Goal: Information Seeking & Learning: Learn about a topic

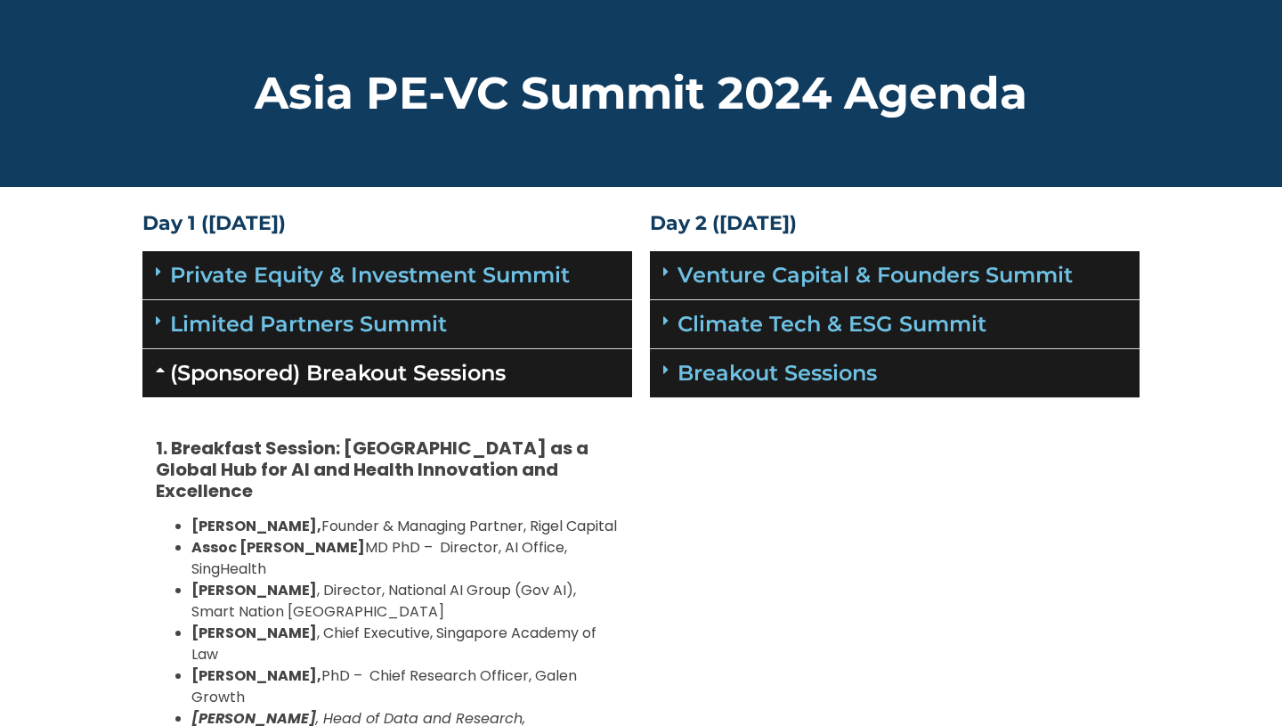
scroll to position [126, 0]
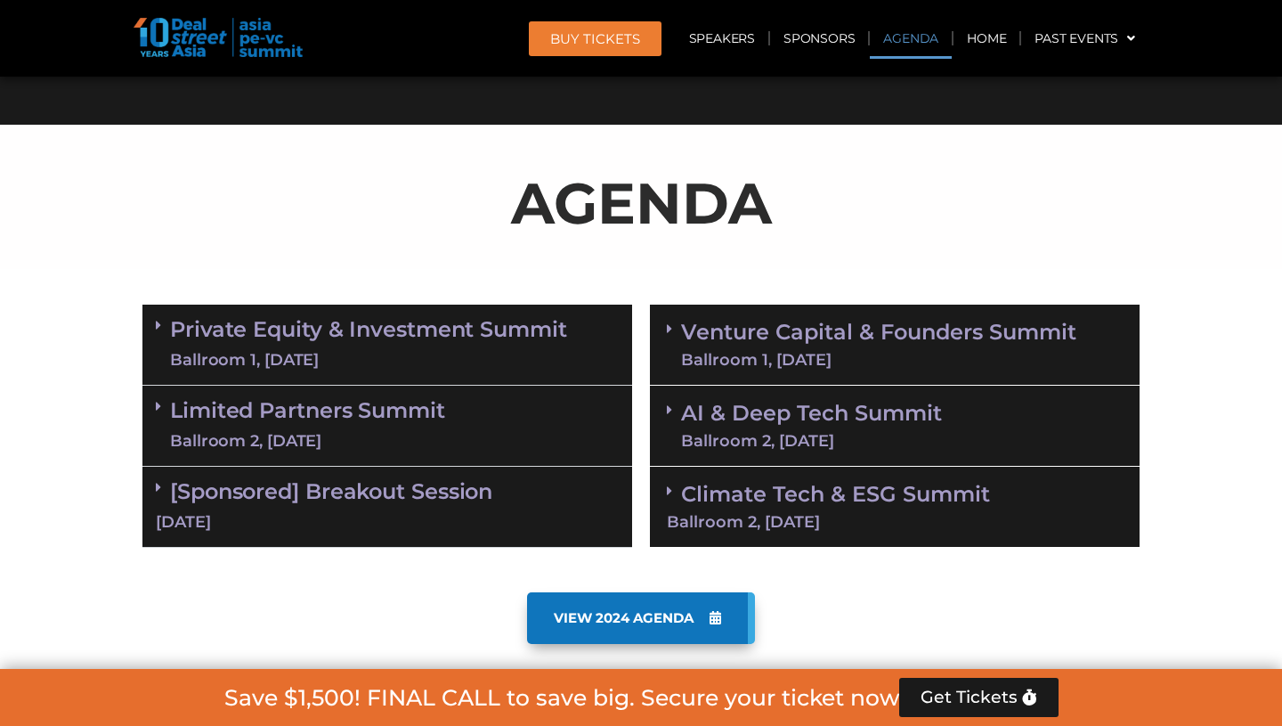
scroll to position [889, 0]
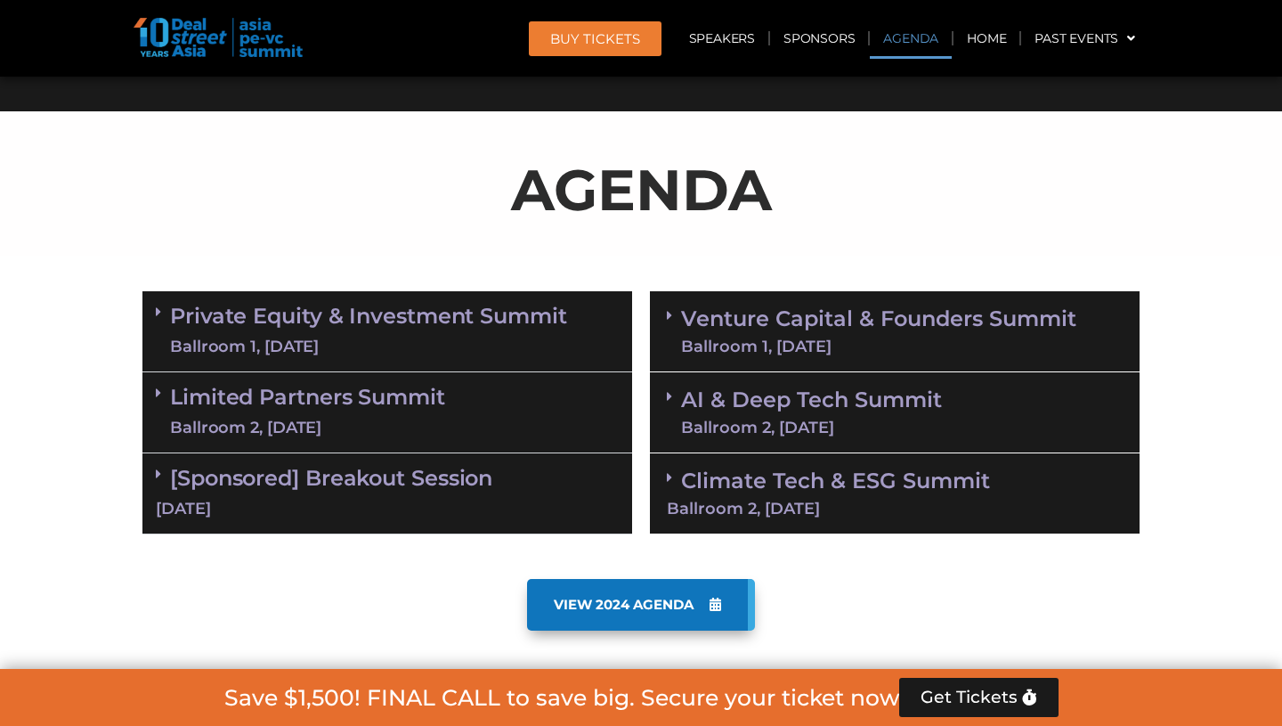
click at [327, 488] on link "[Sponsored] Breakout Session [DATE]" at bounding box center [387, 492] width 463 height 55
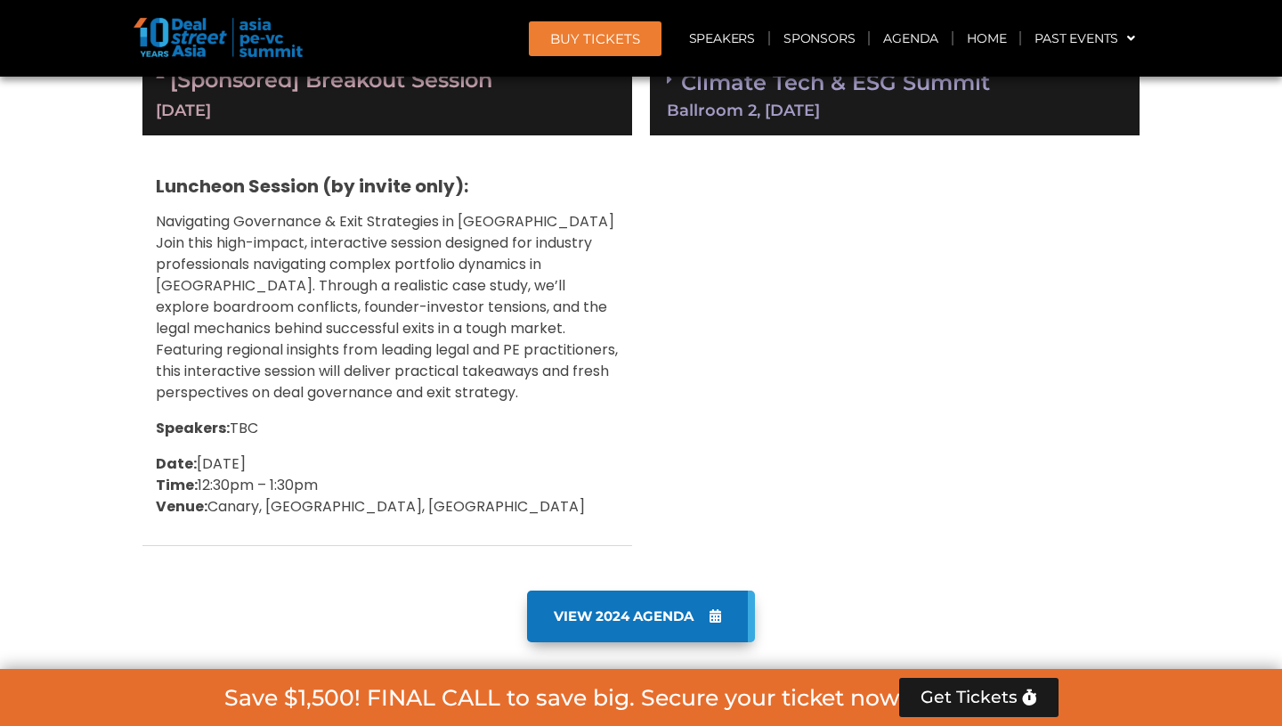
scroll to position [1288, 0]
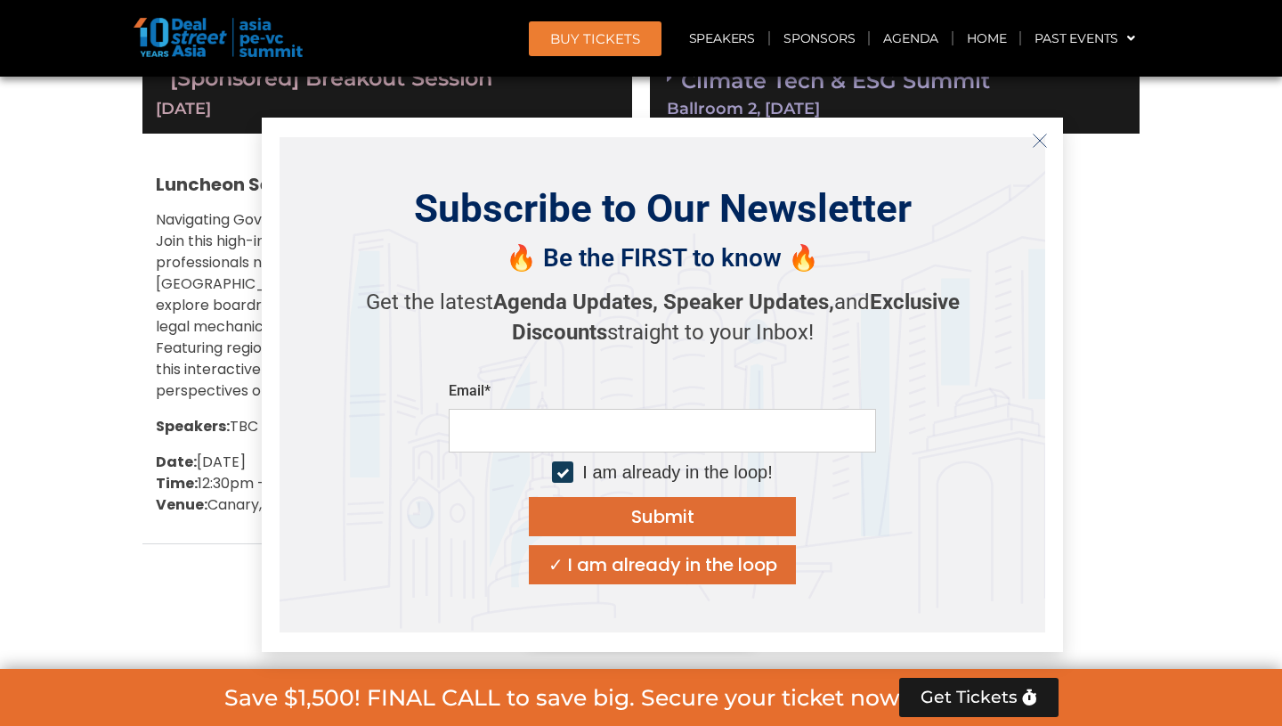
click at [1043, 137] on line "Close" at bounding box center [1040, 140] width 12 height 12
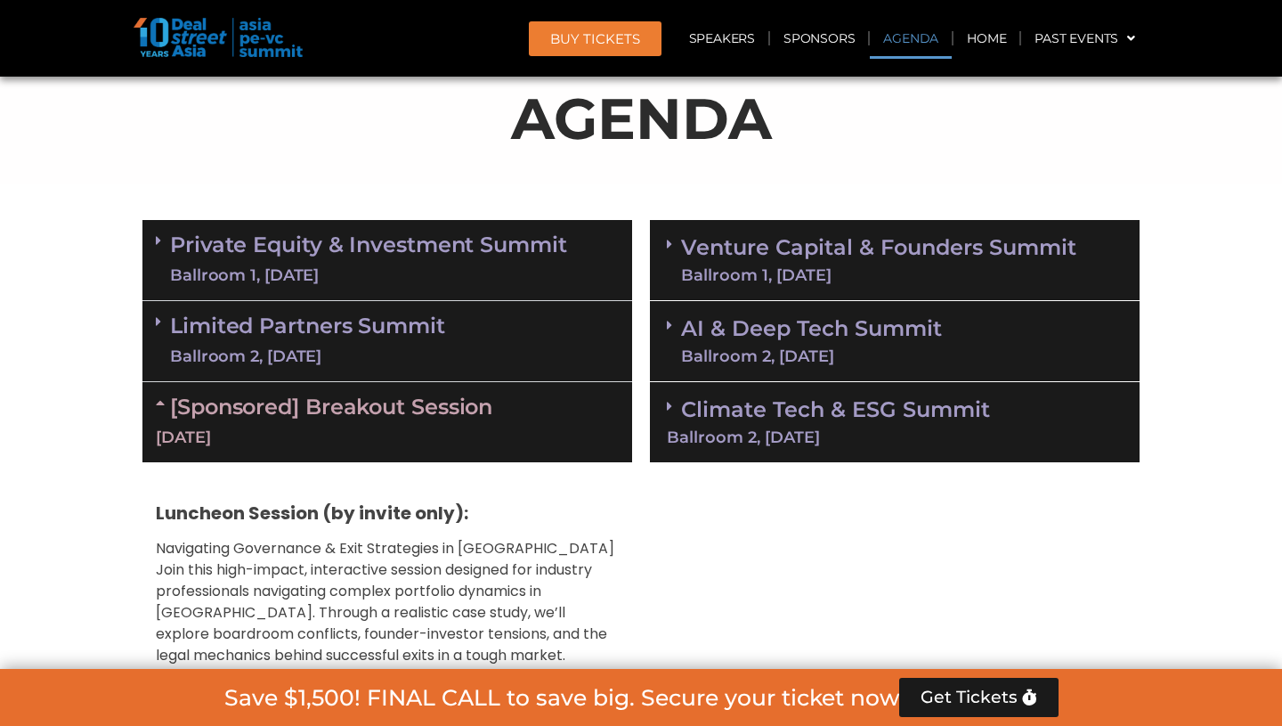
scroll to position [890, 0]
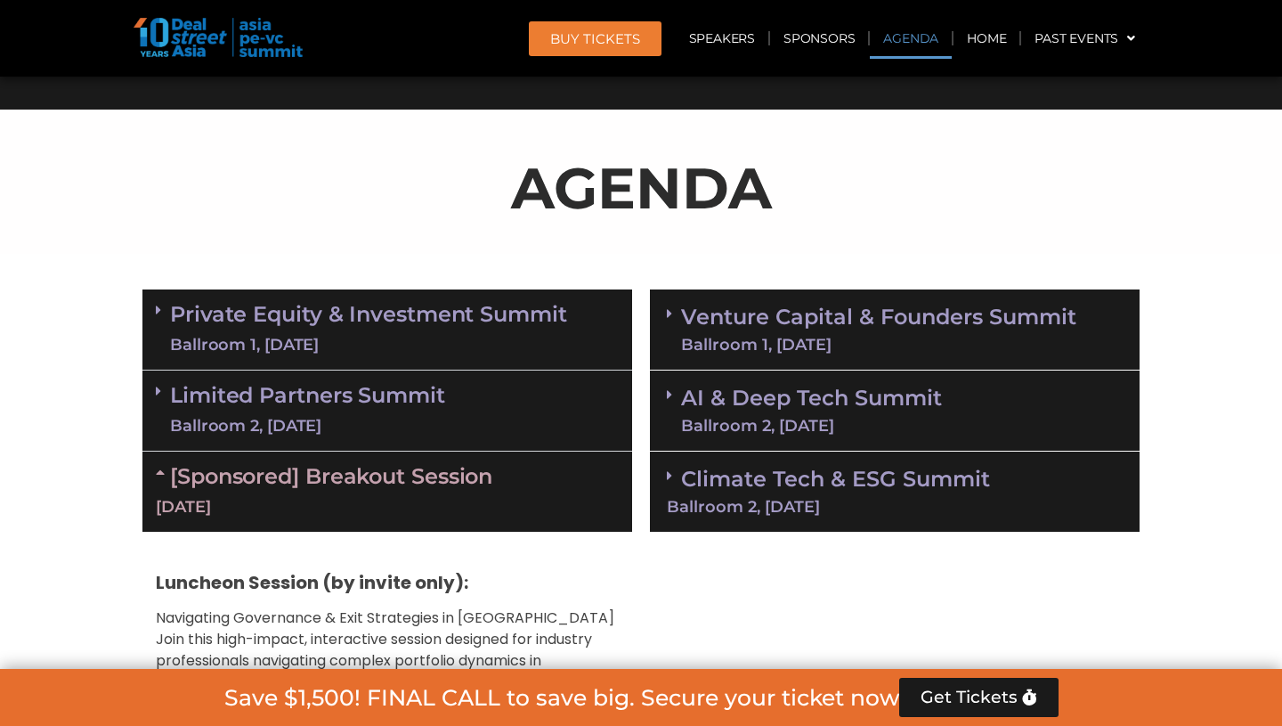
click at [280, 324] on link "Private Equity & Investment Summit Ballroom 1, [DATE]" at bounding box center [368, 329] width 397 height 53
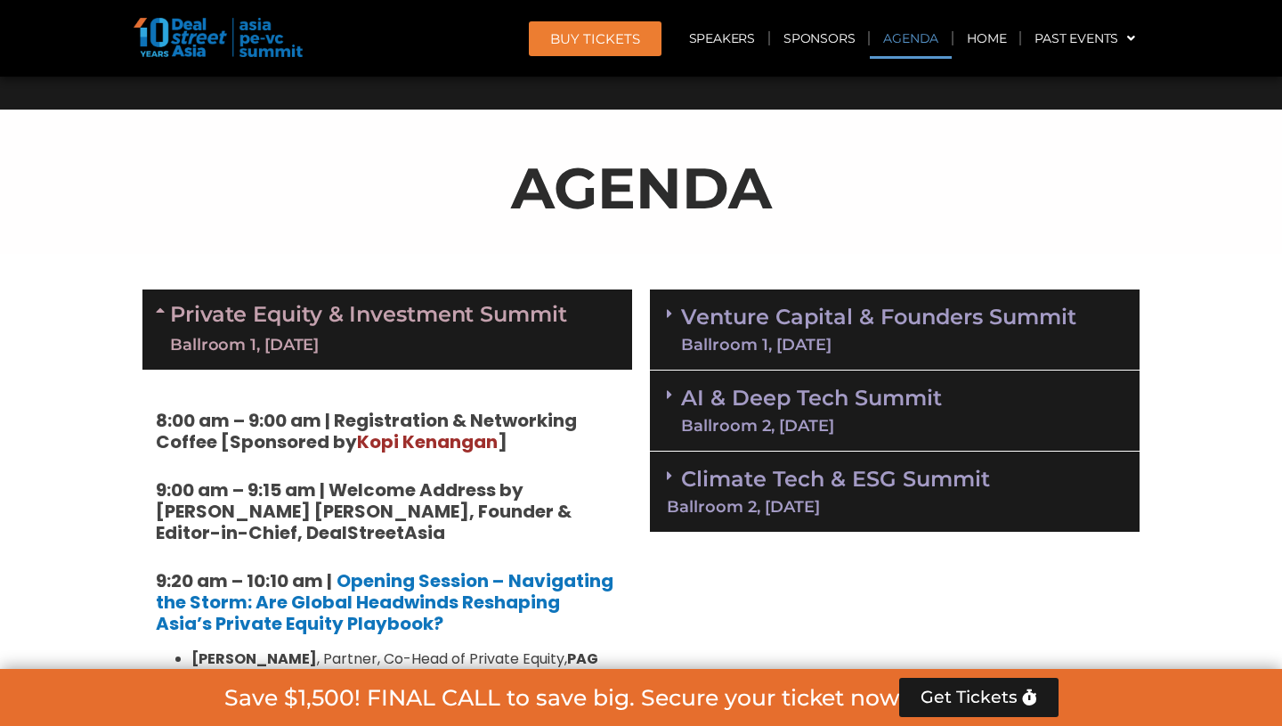
click at [762, 427] on div "Ballroom 2, [DATE]" at bounding box center [811, 426] width 261 height 16
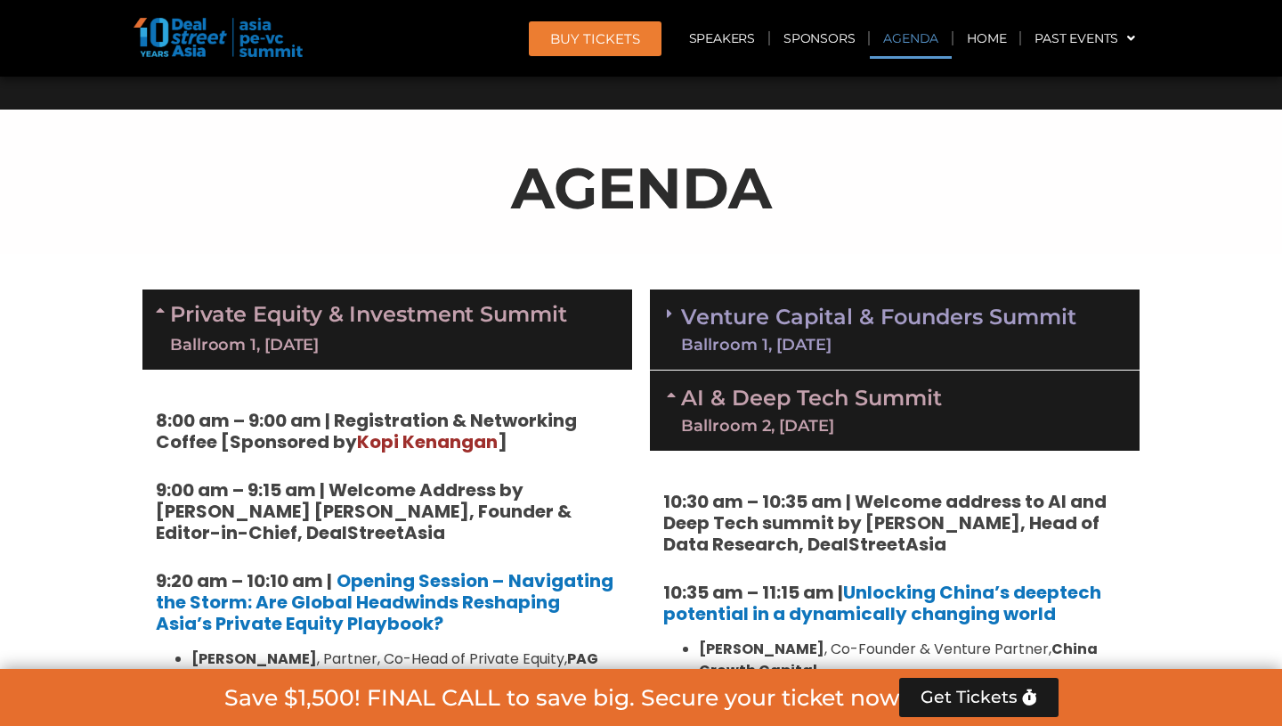
click at [806, 348] on div "Ballroom 1, [DATE]" at bounding box center [878, 345] width 395 height 16
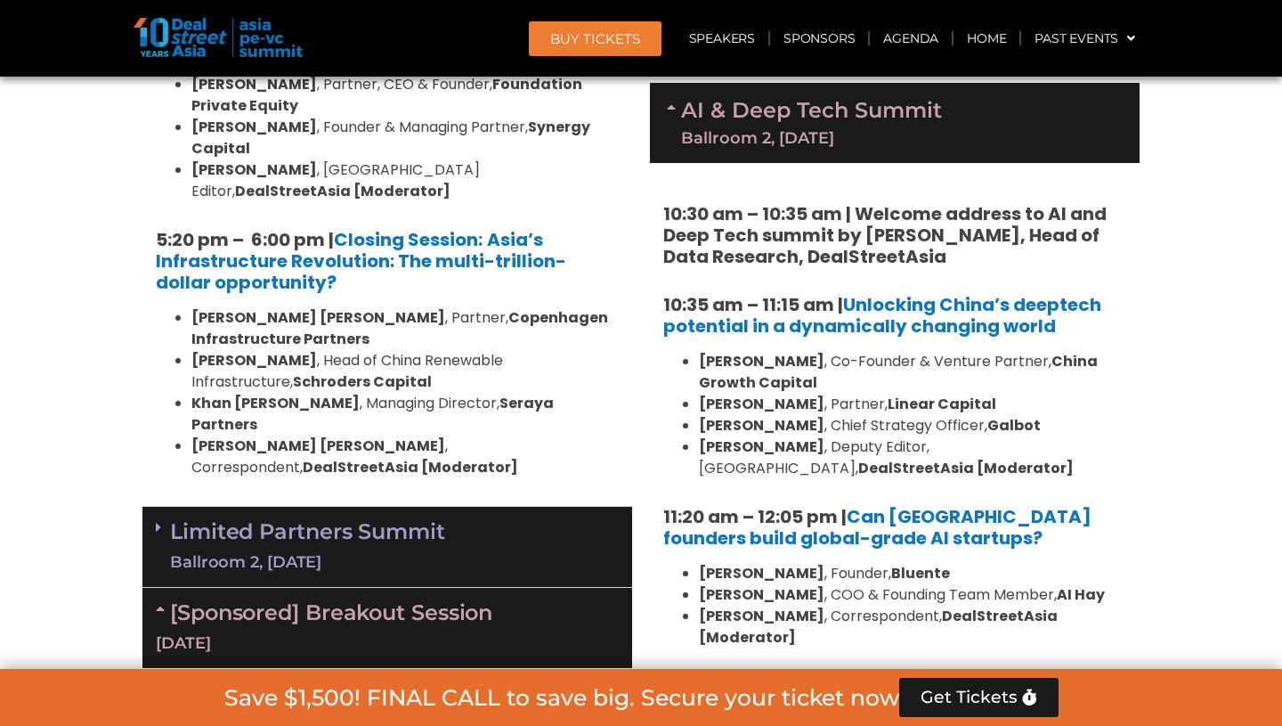
scroll to position [4050, 0]
